Goal: Connect with others: Connect with others

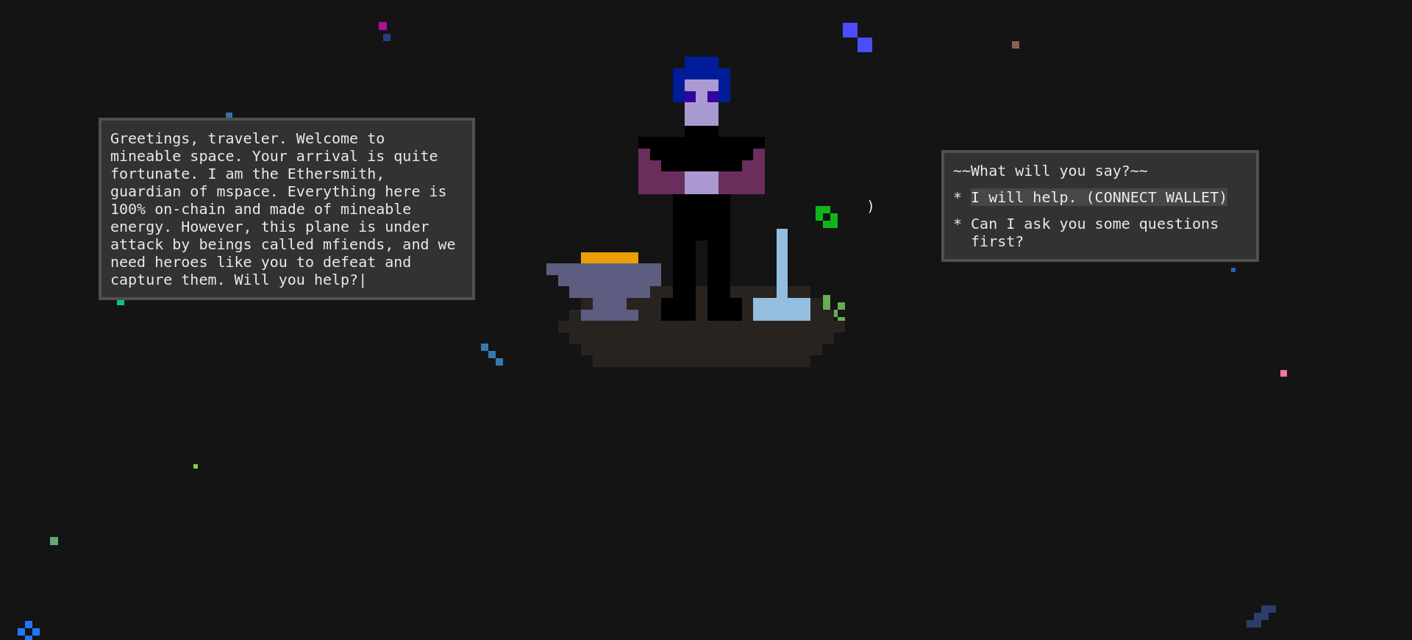
click at [1076, 206] on div "I will help. (CONNECT WALLET)" at bounding box center [1099, 197] width 257 height 18
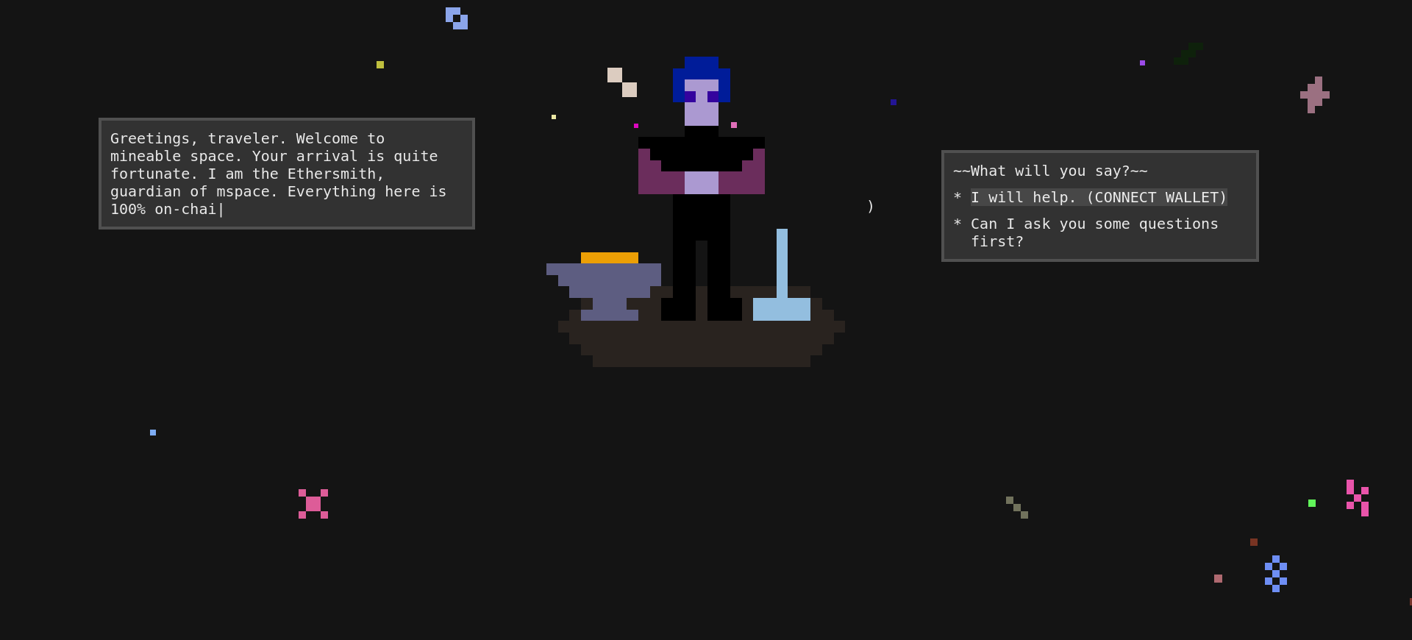
click at [1076, 206] on div "I will help. (CONNECT WALLET)" at bounding box center [1099, 197] width 257 height 18
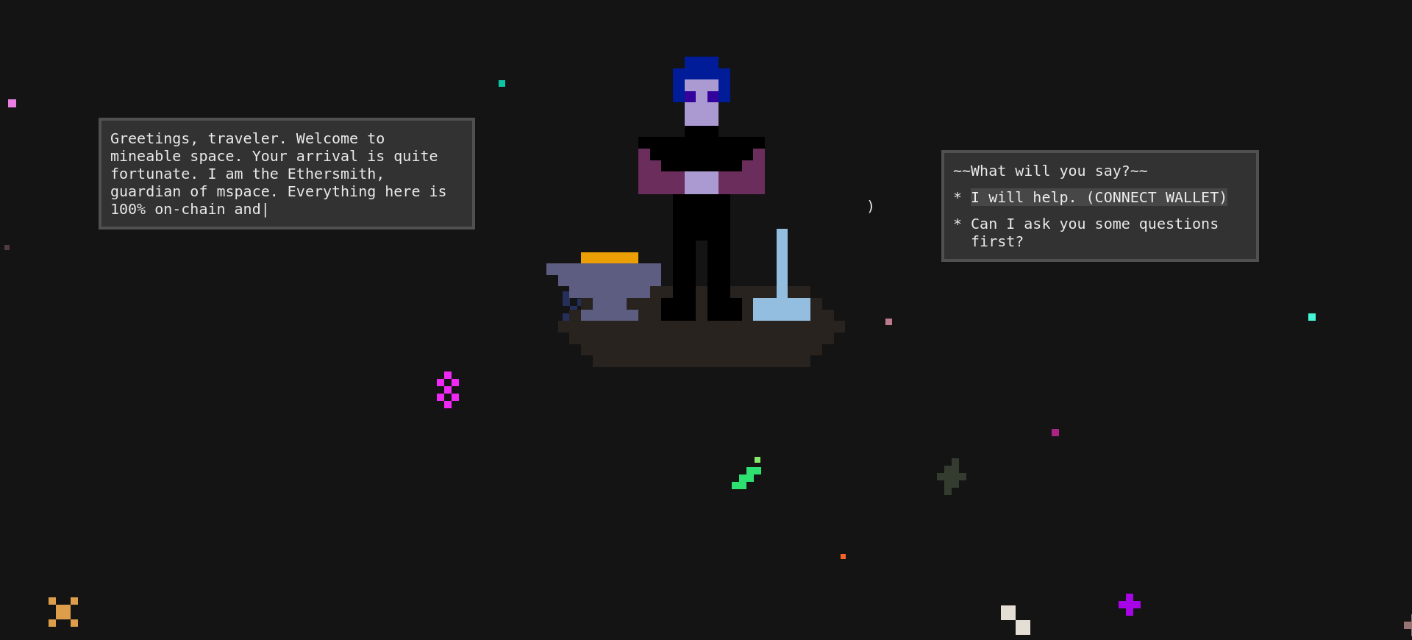
click at [1076, 206] on div "I will help. (CONNECT WALLET)" at bounding box center [1099, 197] width 257 height 18
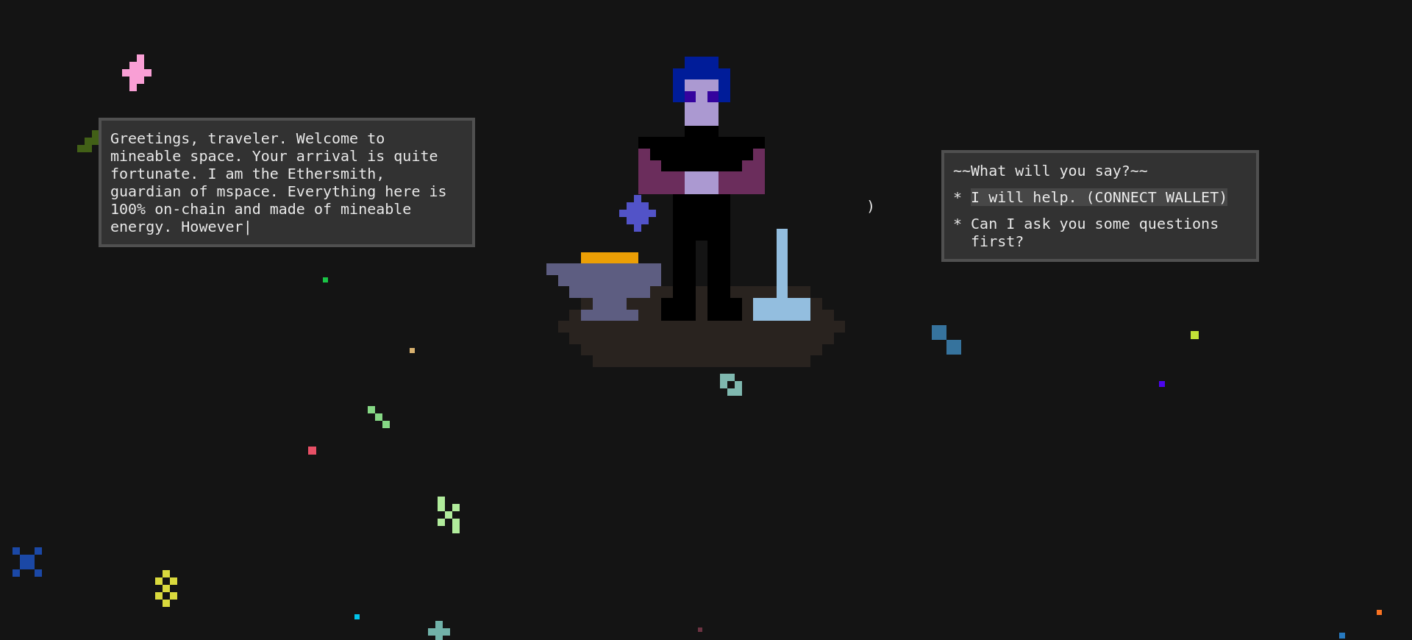
click at [1076, 206] on div "I will help. (CONNECT WALLET)" at bounding box center [1099, 197] width 257 height 18
